Goal: Task Accomplishment & Management: Complete application form

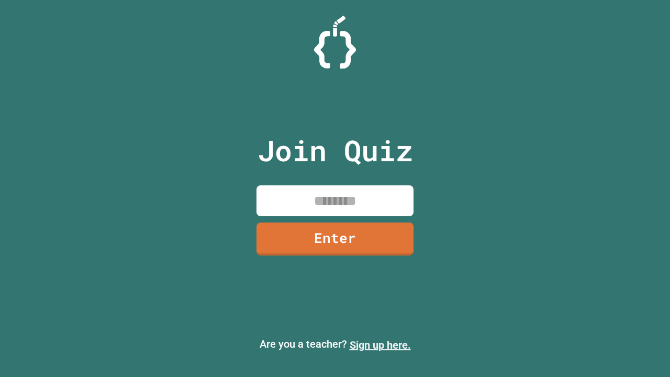
click at [380, 345] on link "Sign up here." at bounding box center [380, 345] width 61 height 13
